Goal: Communication & Community: Share content

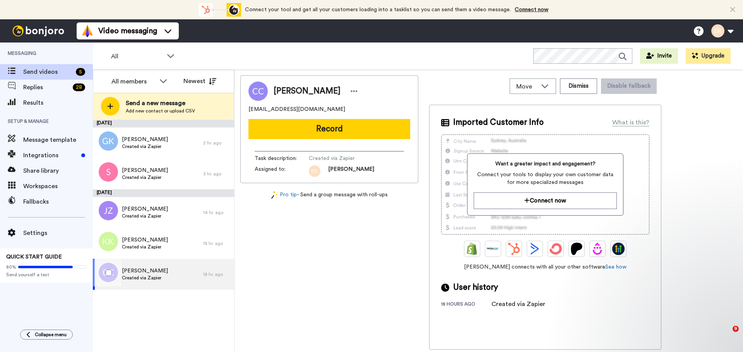
click at [158, 264] on div "[PERSON_NAME] Created via Zapier" at bounding box center [148, 274] width 110 height 31
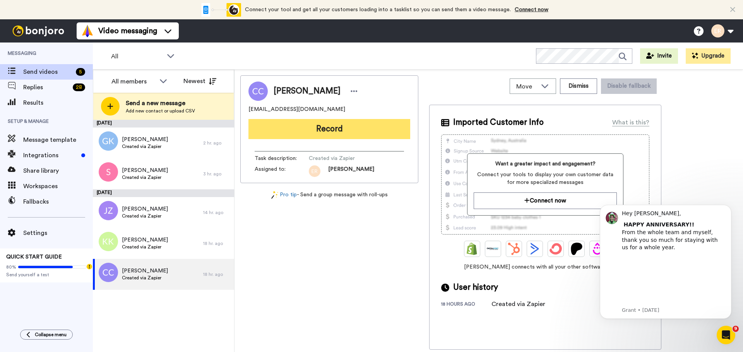
click at [301, 133] on button "Record" at bounding box center [329, 129] width 162 height 20
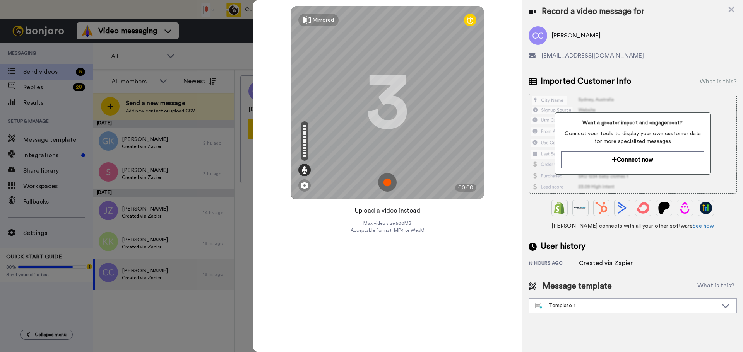
click at [405, 210] on button "Upload a video instead" at bounding box center [387, 211] width 70 height 10
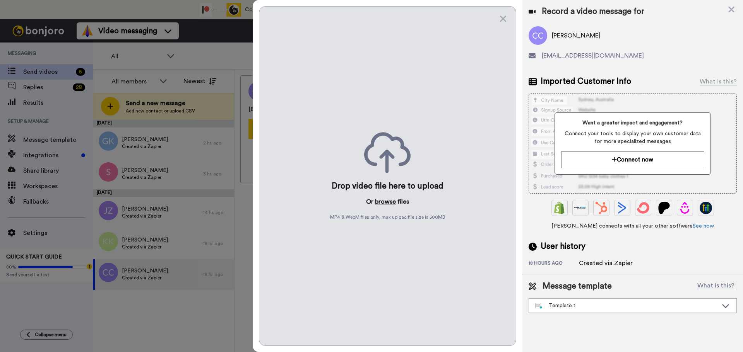
click at [389, 203] on button "browse" at bounding box center [385, 201] width 21 height 9
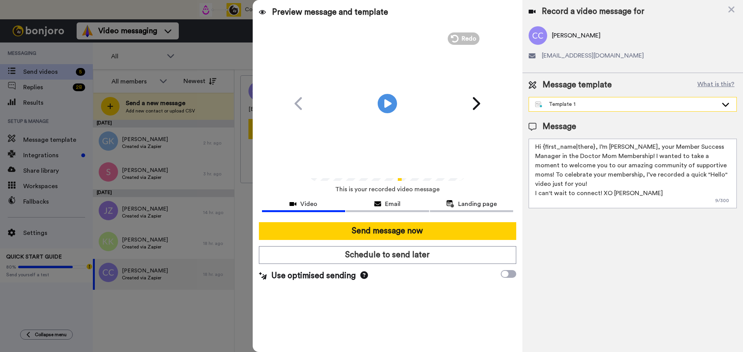
click at [575, 104] on div "Template 1" at bounding box center [626, 105] width 183 height 8
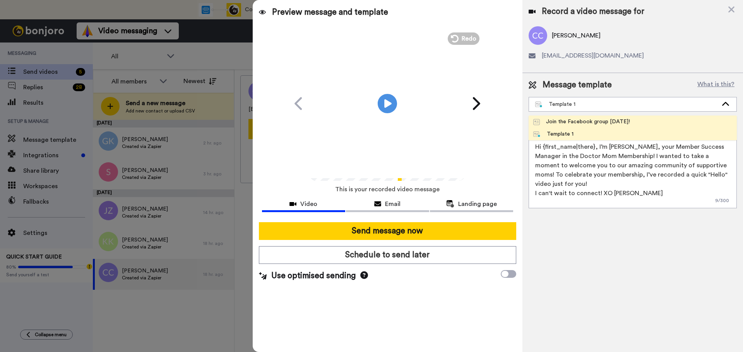
click at [563, 120] on div "Join the Facebook group [DATE]!" at bounding box center [581, 122] width 97 height 8
type textarea "Hello {first_name|there}, WELCOME TO THE DOCTOR MOM COMMUNITY!! WOOHOO!! I'm [P…"
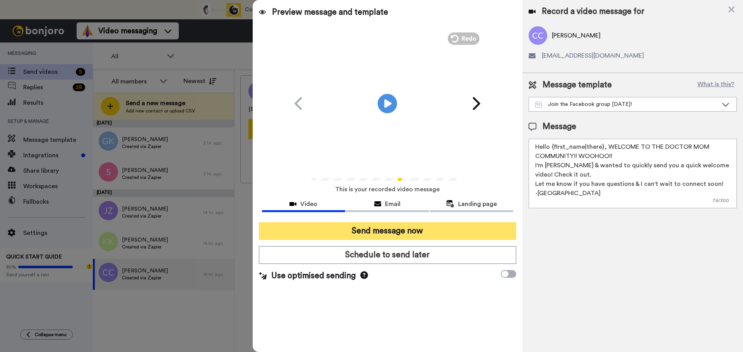
click at [440, 228] on button "Send message now" at bounding box center [387, 231] width 257 height 18
